Goal: Communication & Community: Answer question/provide support

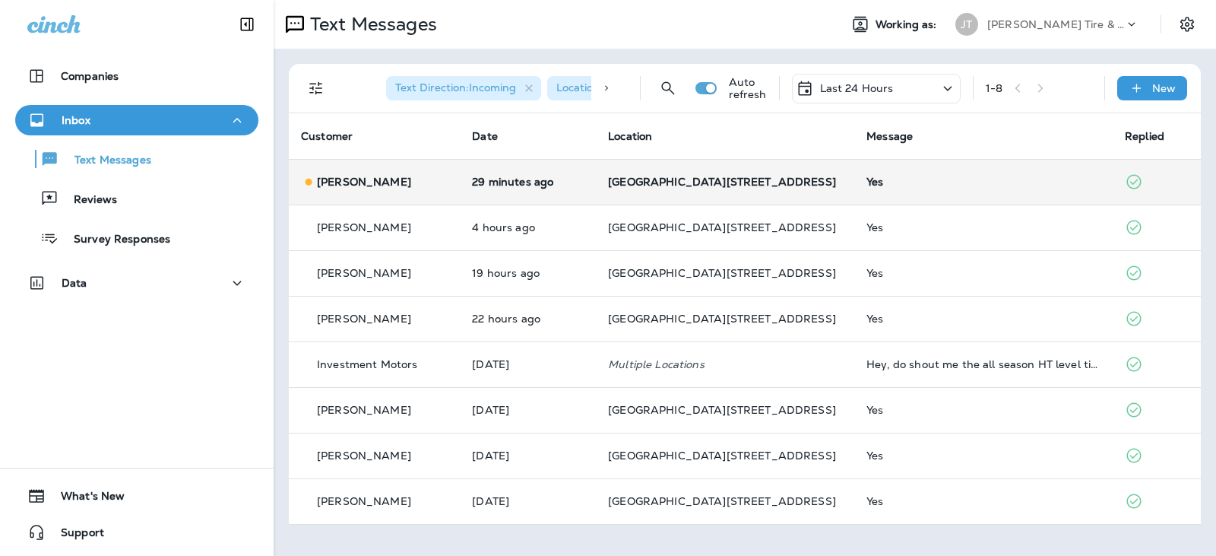
click at [696, 179] on span "[GEOGRAPHIC_DATA][STREET_ADDRESS]" at bounding box center [722, 182] width 228 height 14
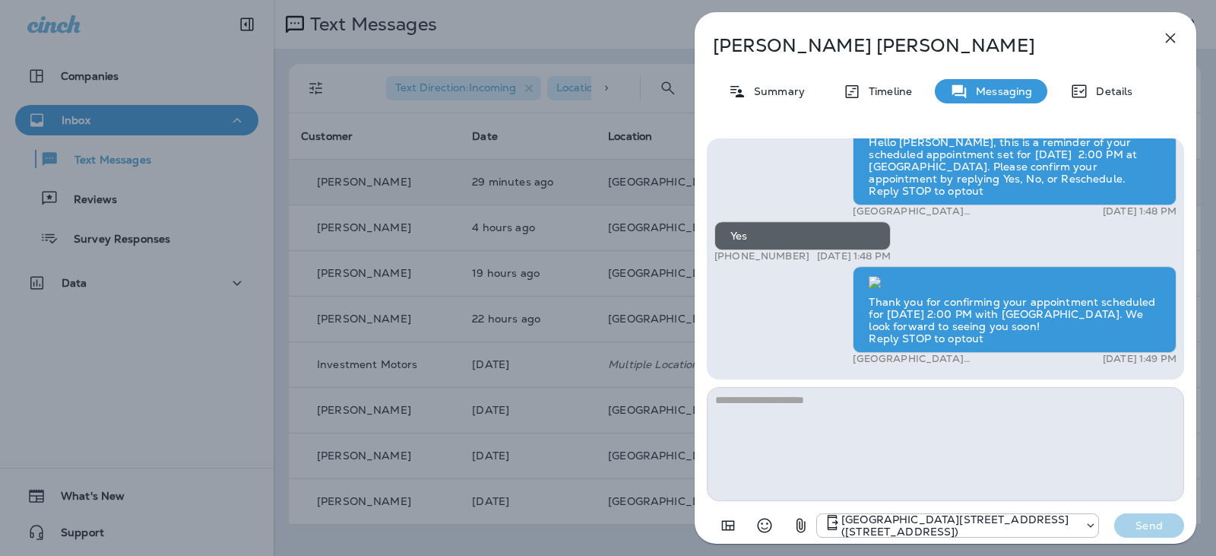
click at [1171, 37] on icon "button" at bounding box center [1171, 38] width 10 height 10
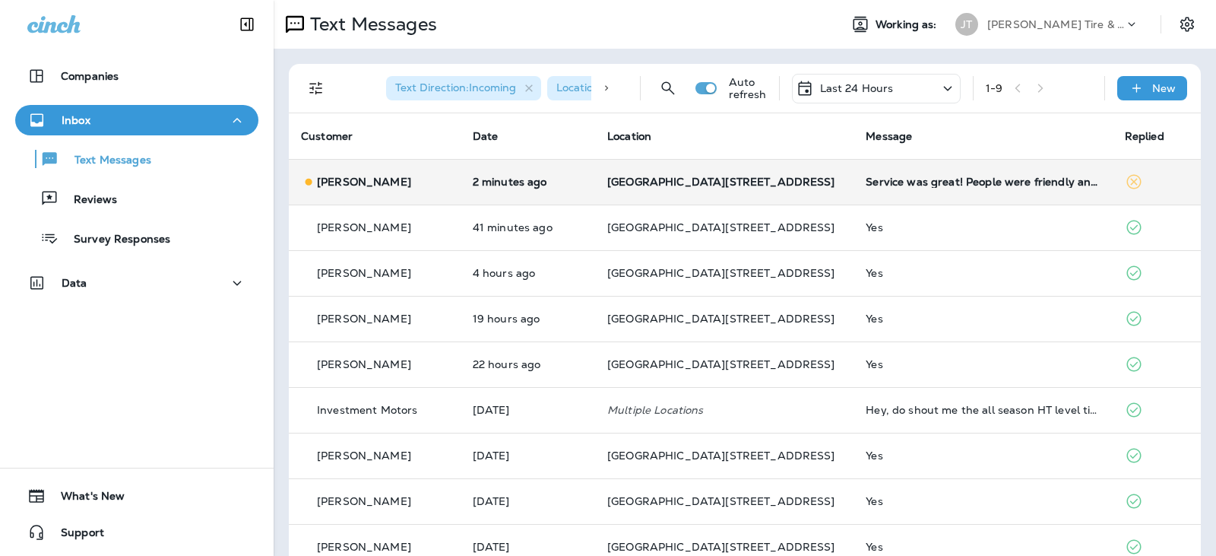
click at [991, 171] on td "Service was great! People were friendly and quite helpful. Thank you!" at bounding box center [983, 182] width 258 height 46
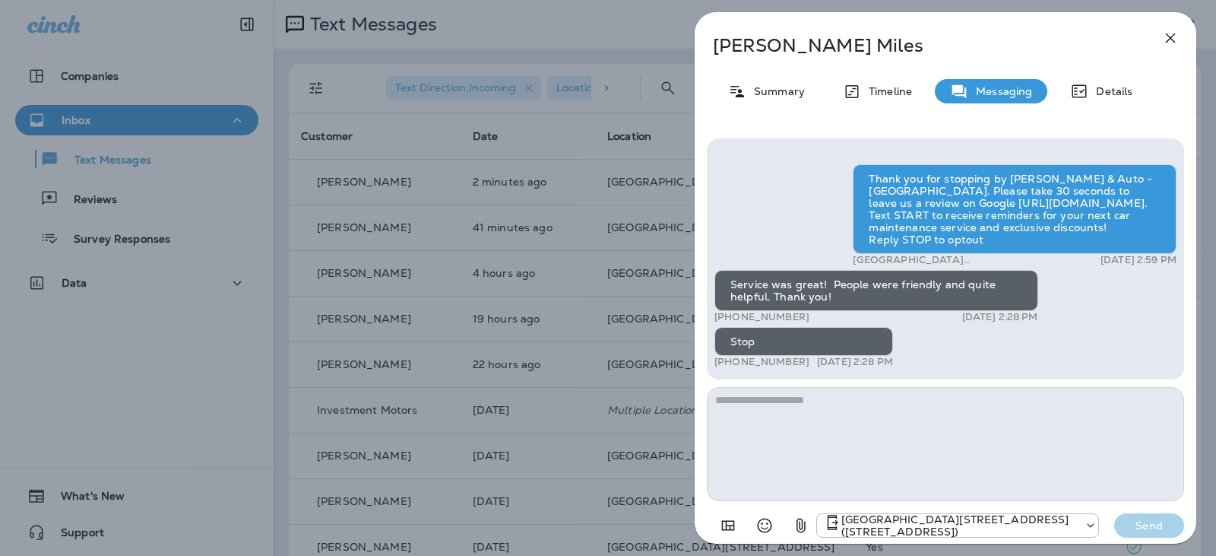
click at [1171, 37] on icon "button" at bounding box center [1171, 38] width 10 height 10
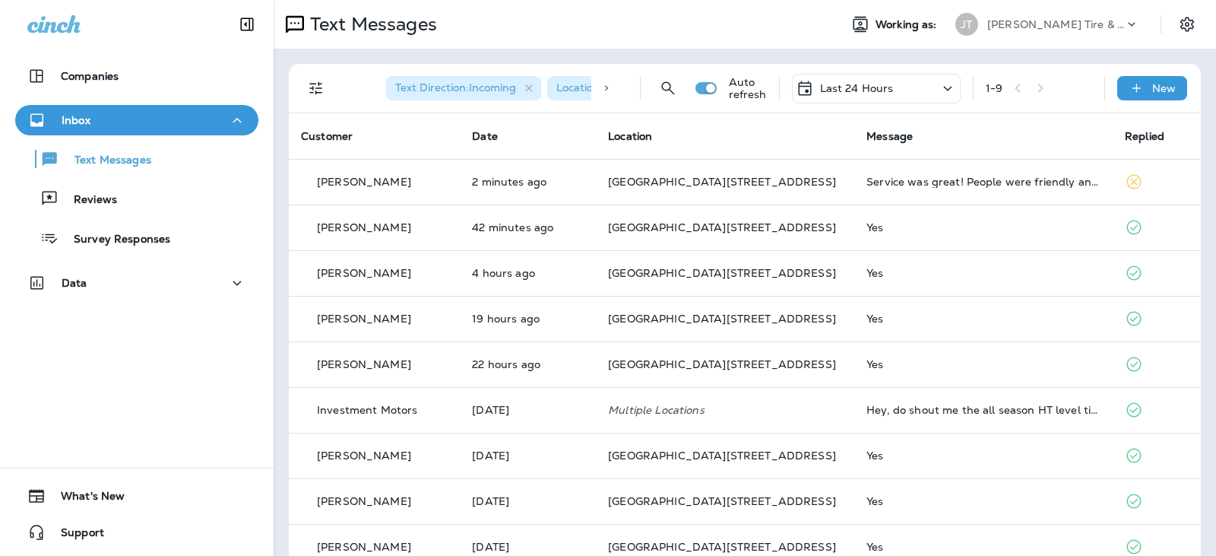
click at [1137, 82] on div "New" at bounding box center [1153, 88] width 70 height 24
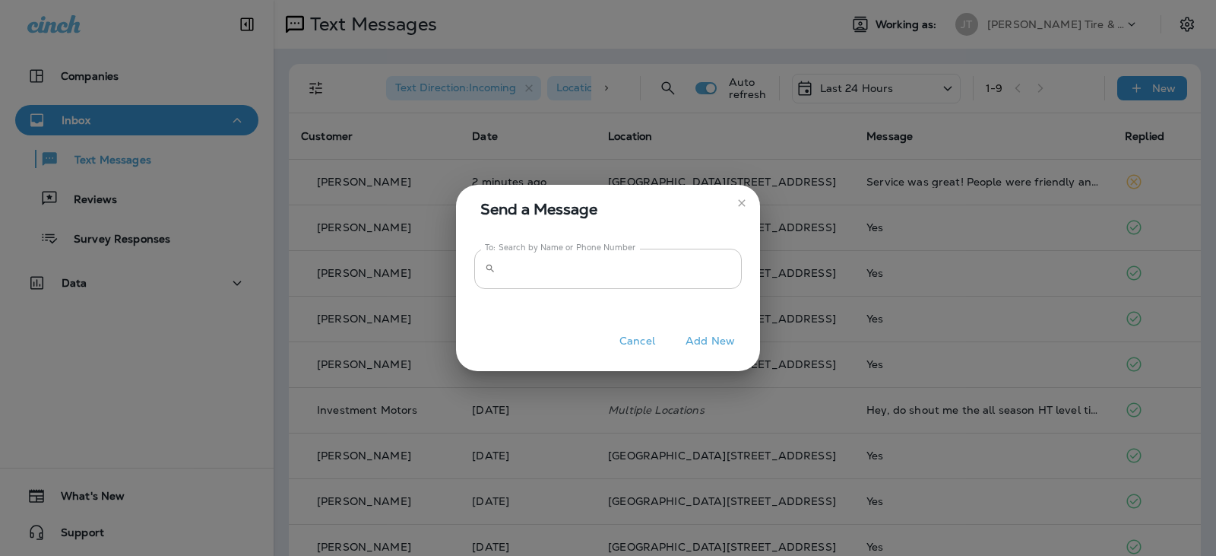
click at [550, 268] on input "To: Search by Name or Phone Number" at bounding box center [622, 269] width 240 height 40
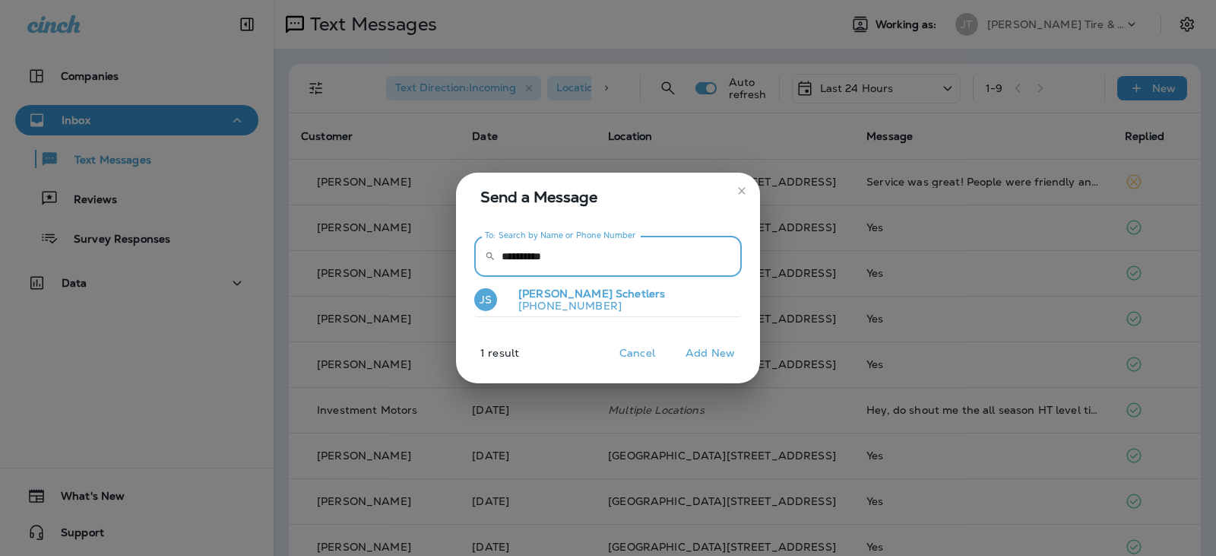
type input "**********"
click at [583, 303] on p "[PHONE_NUMBER]" at bounding box center [585, 306] width 159 height 12
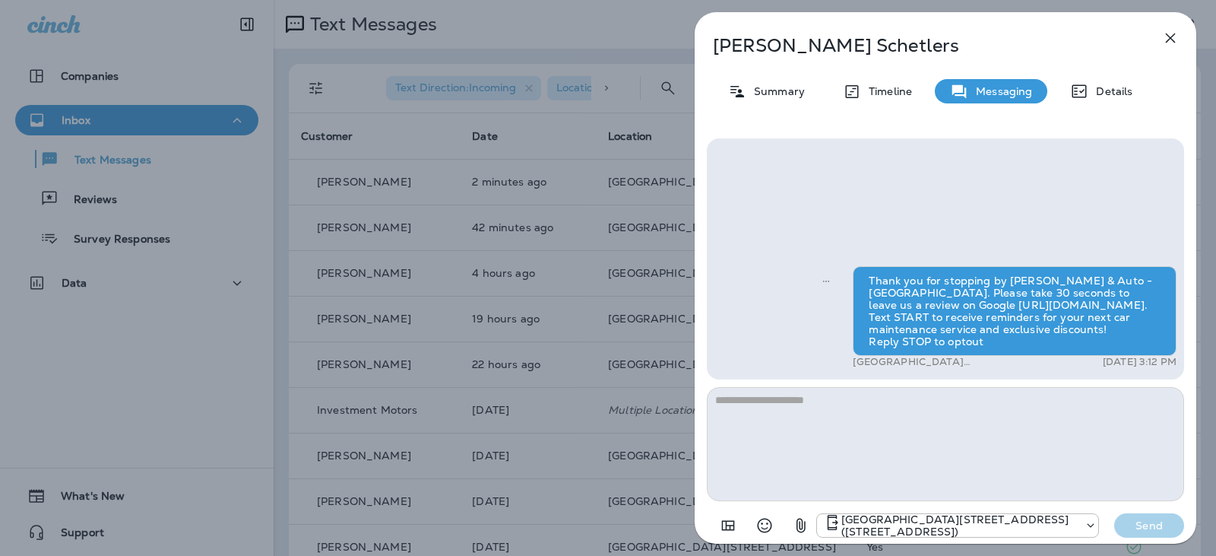
click at [880, 445] on textarea at bounding box center [945, 444] width 477 height 114
type textarea "*"
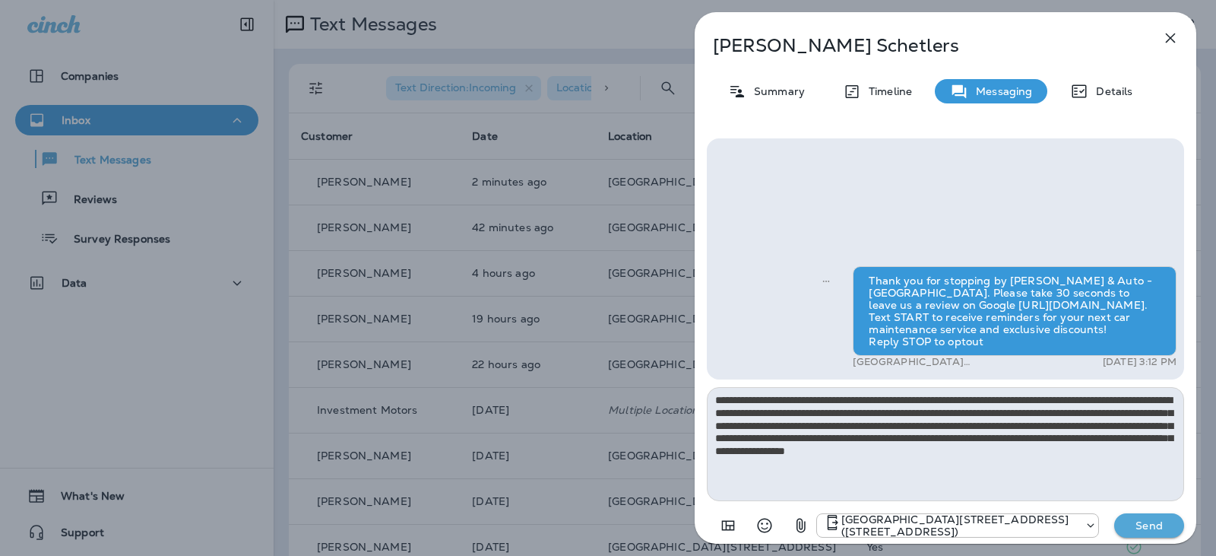
click at [1024, 398] on textarea "**********" at bounding box center [945, 444] width 477 height 114
type textarea "**********"
click at [1128, 528] on p "Send" at bounding box center [1150, 525] width 64 height 14
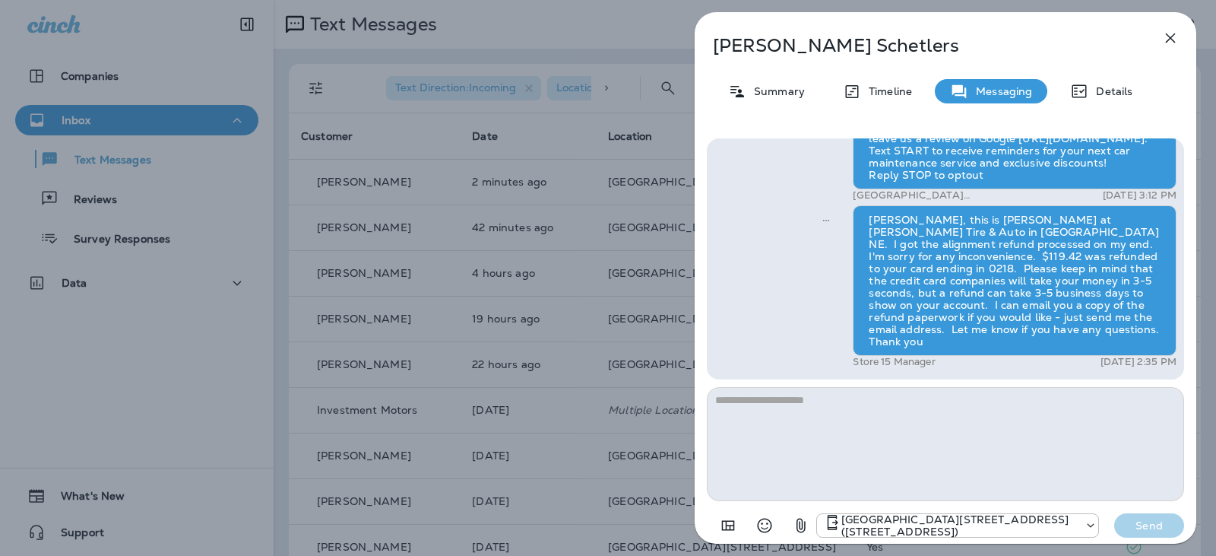
click at [1177, 33] on icon "button" at bounding box center [1171, 38] width 18 height 18
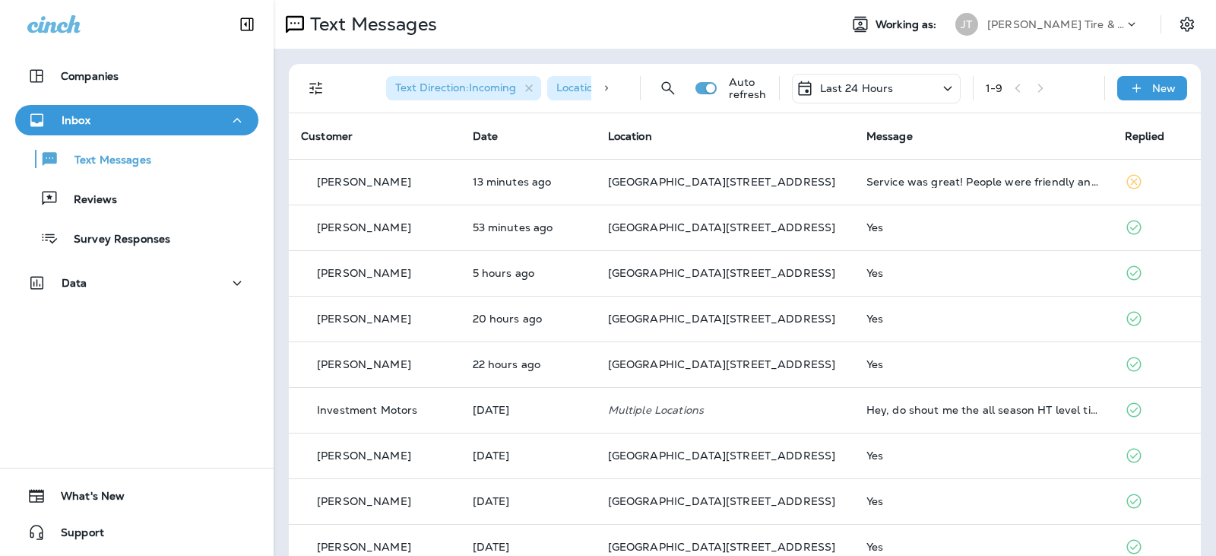
click at [854, 87] on p "Last 24 Hours" at bounding box center [857, 88] width 74 height 12
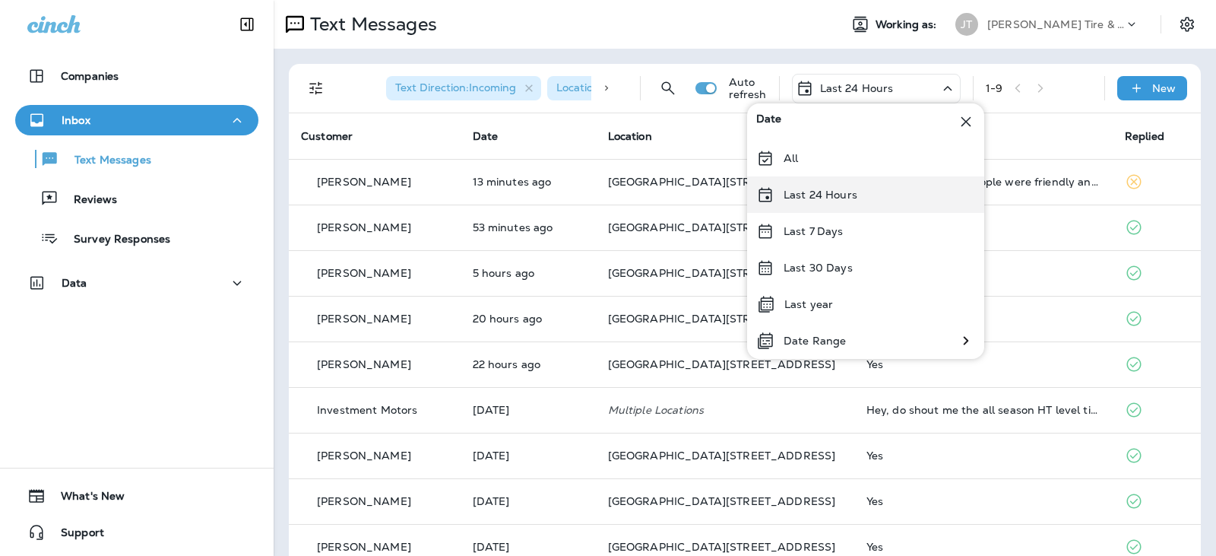
click at [836, 193] on p "Last 24 Hours" at bounding box center [821, 195] width 74 height 12
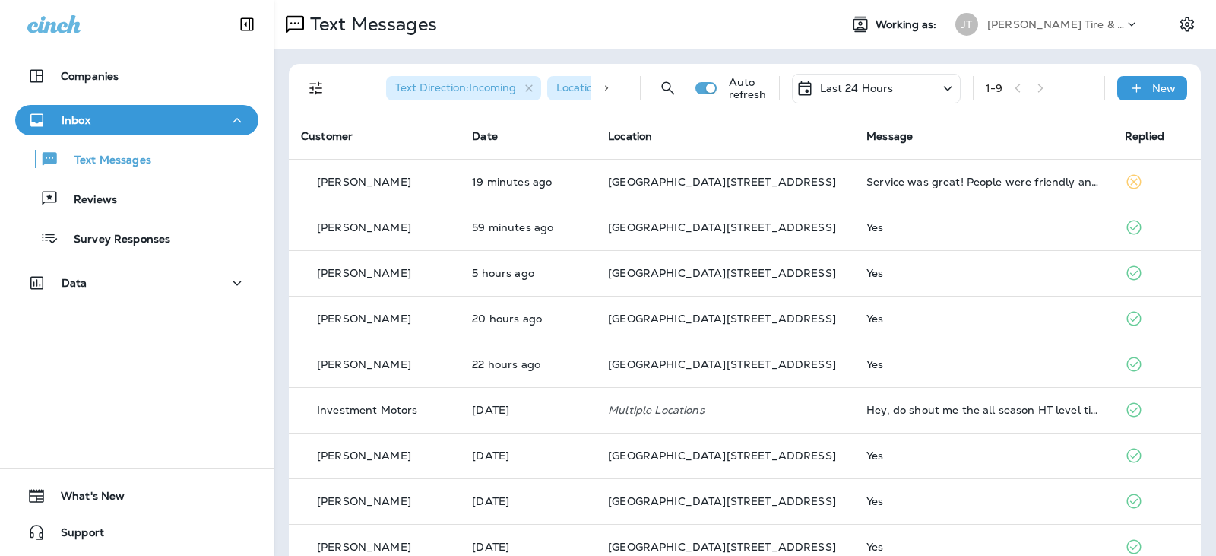
click at [894, 84] on div "Last 24 Hours" at bounding box center [876, 89] width 169 height 30
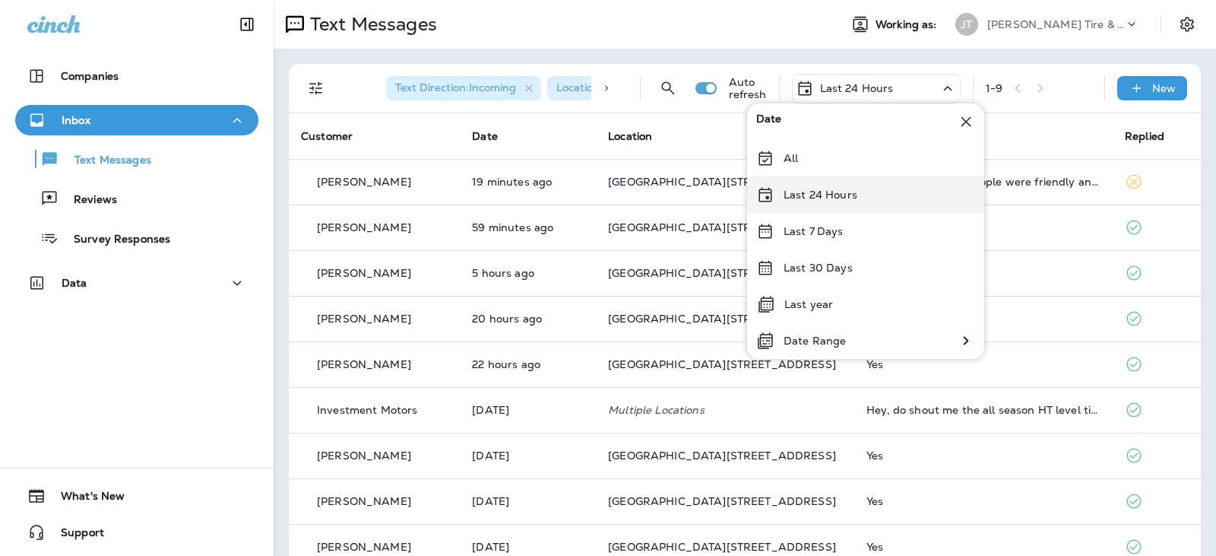
click at [870, 193] on div "Last 24 Hours" at bounding box center [865, 194] width 237 height 36
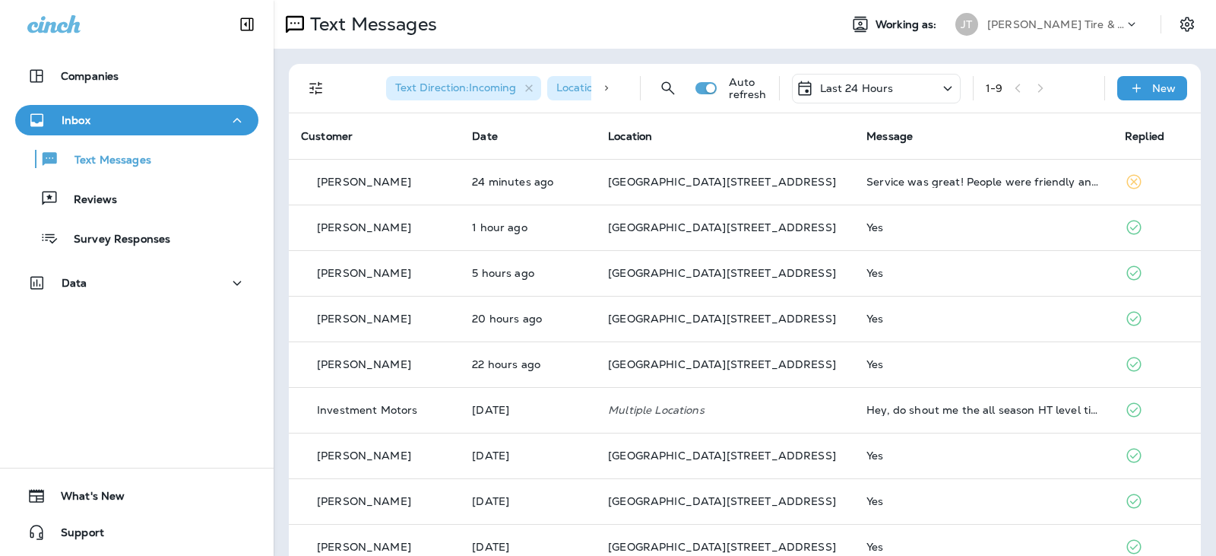
click at [861, 95] on div "Last 24 Hours" at bounding box center [876, 89] width 169 height 30
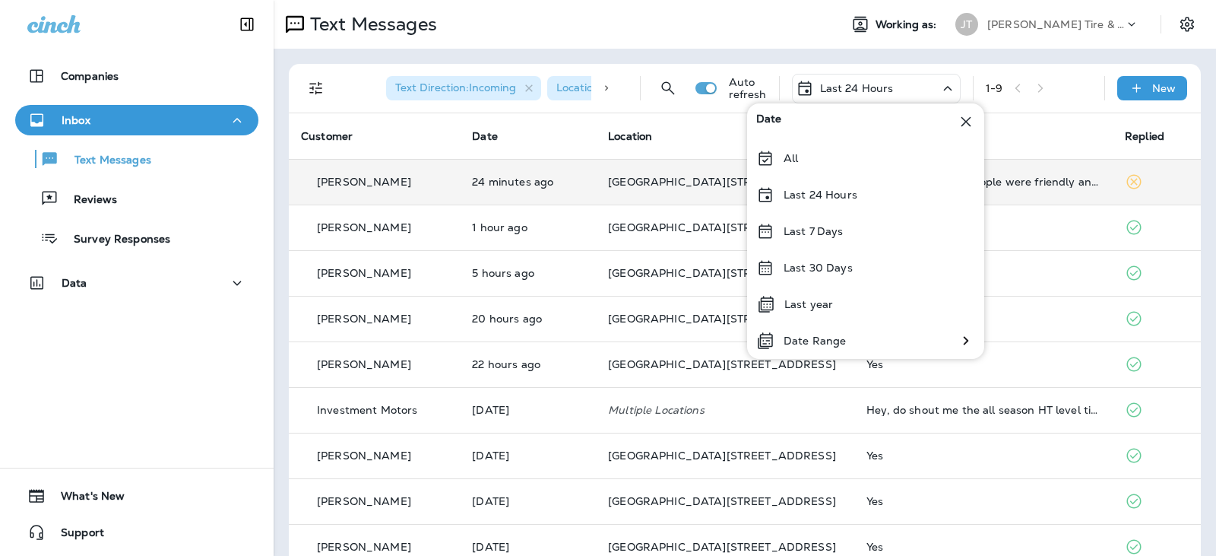
click at [840, 195] on p "Last 24 Hours" at bounding box center [821, 195] width 74 height 12
